Goal: Find specific page/section: Find specific page/section

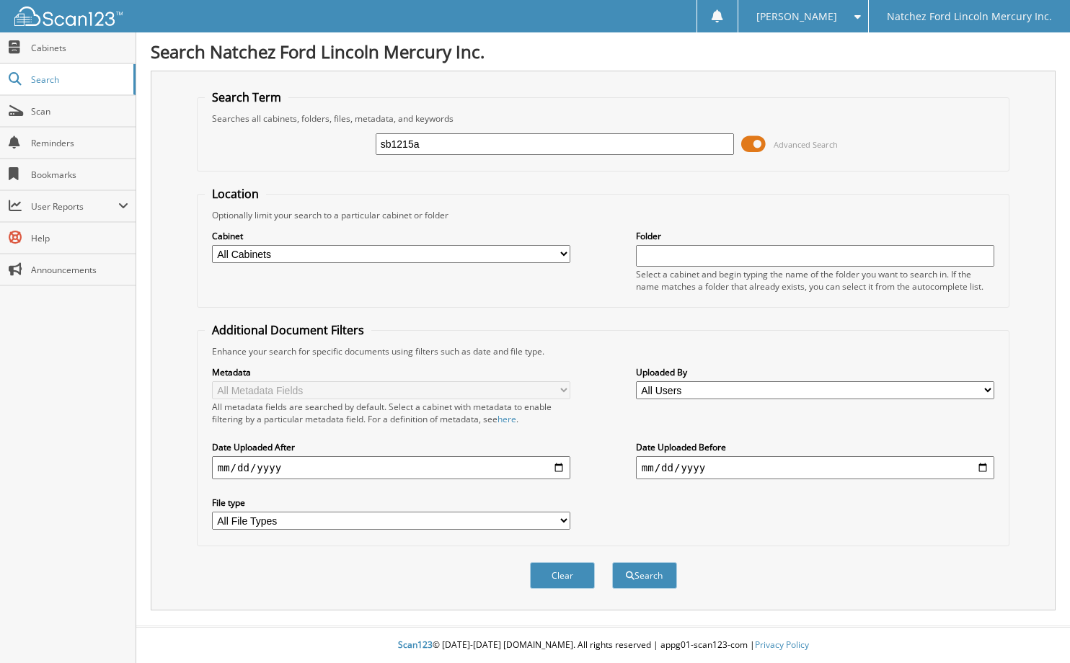
type input "sb1215a"
click at [612, 562] on button "Search" at bounding box center [644, 575] width 65 height 27
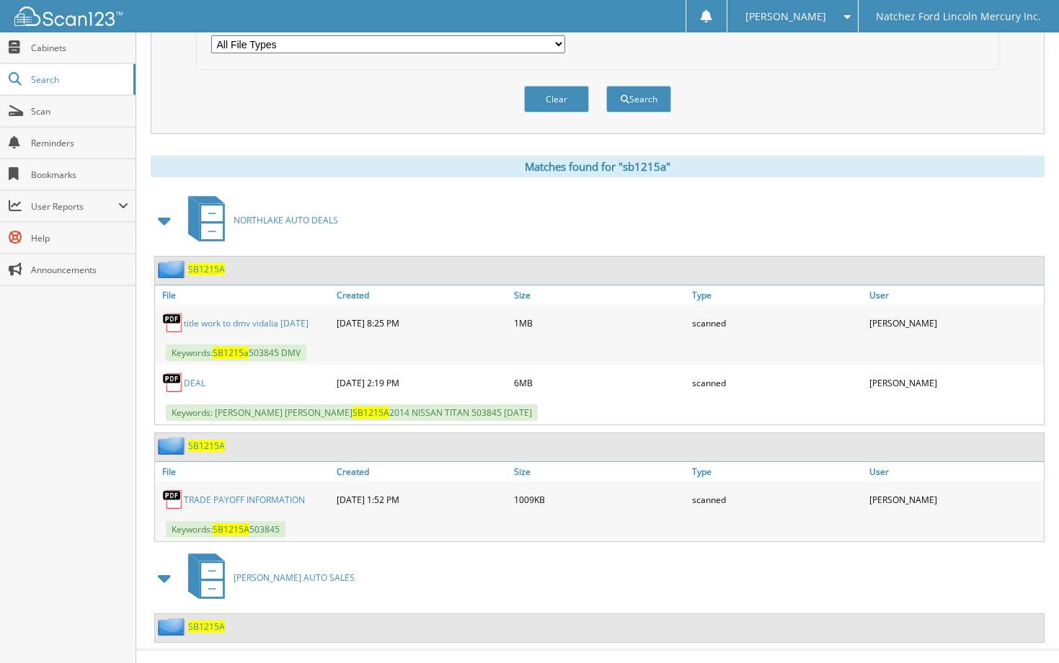
scroll to position [500, 0]
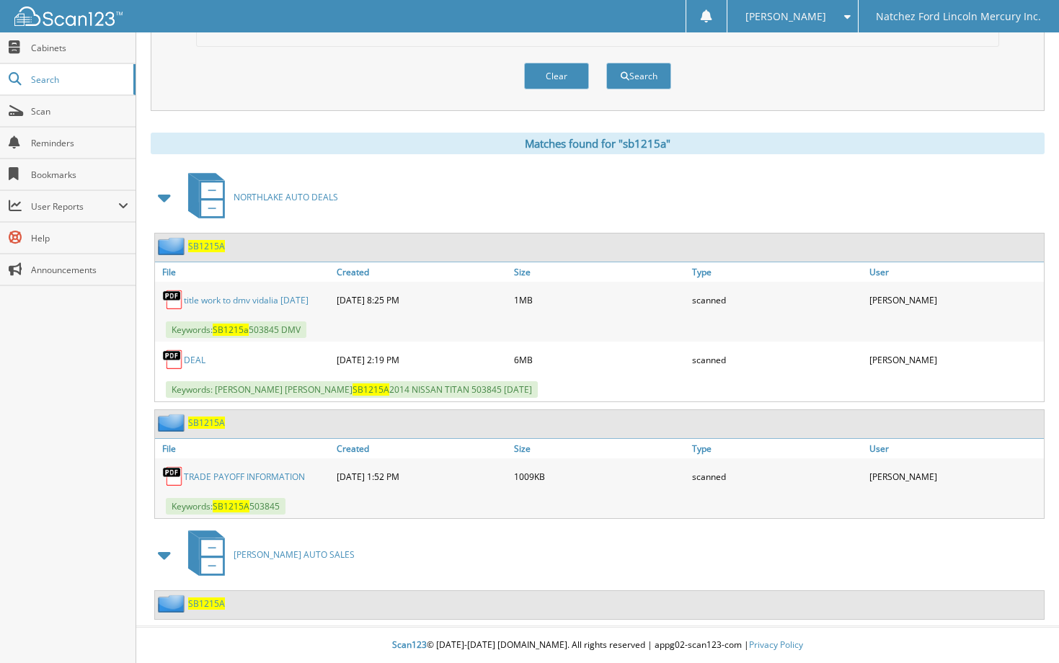
click at [195, 361] on link "DEAL" at bounding box center [195, 360] width 22 height 12
